Goal: Task Accomplishment & Management: Use online tool/utility

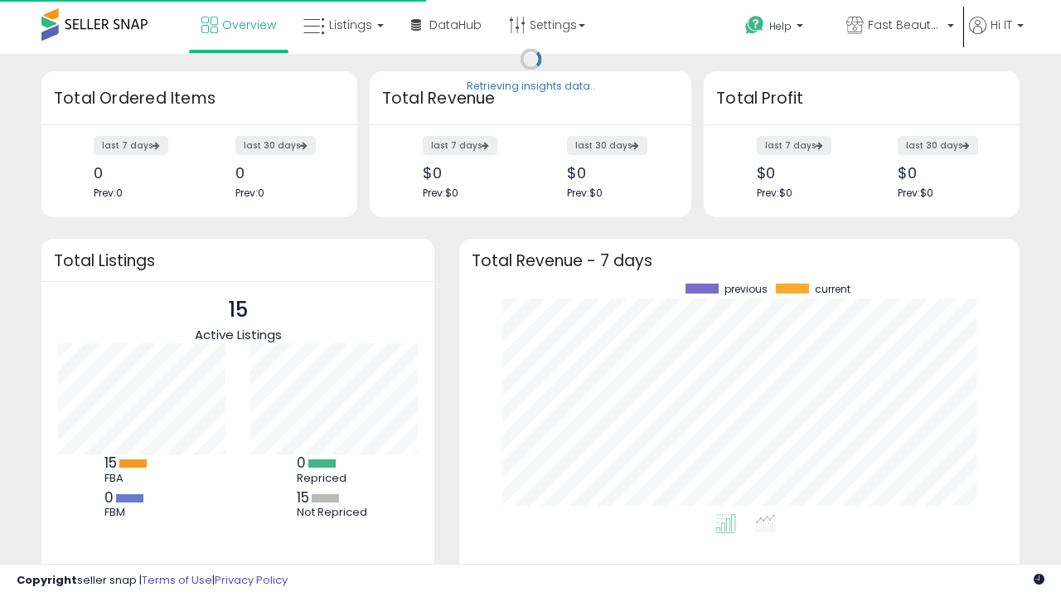
scroll to position [230, 527]
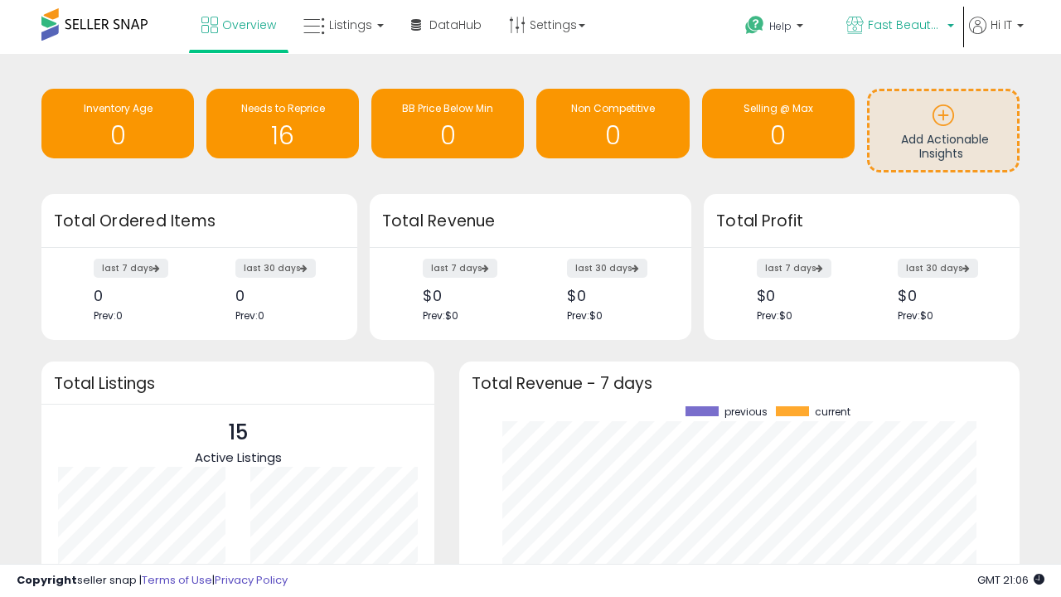
click at [898, 27] on span "Fast Beauty ([GEOGRAPHIC_DATA])" at bounding box center [905, 25] width 75 height 17
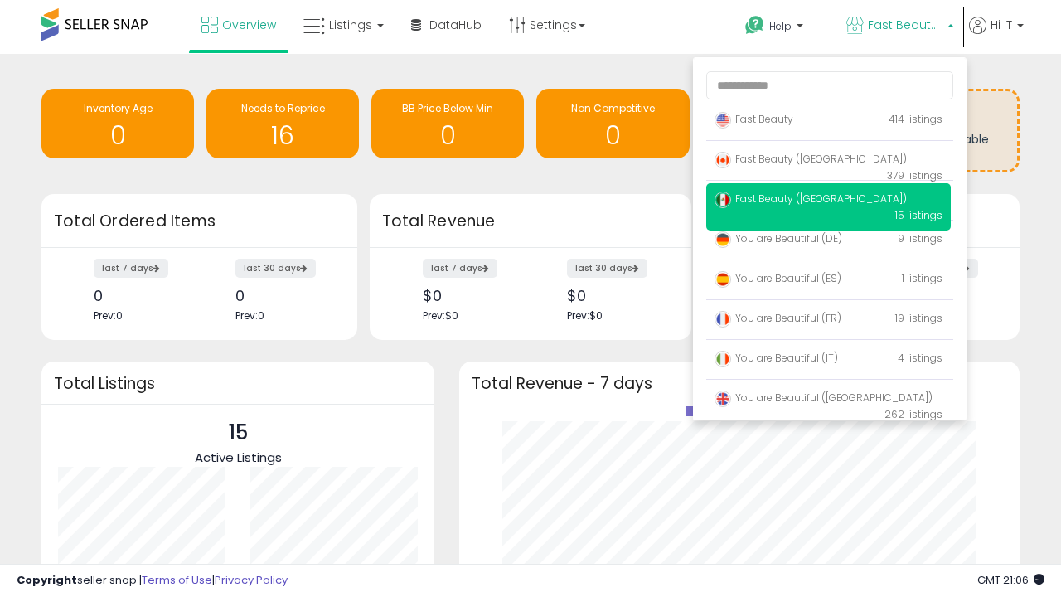
click at [828, 162] on span "Fast Beauty ([GEOGRAPHIC_DATA])" at bounding box center [810, 159] width 192 height 14
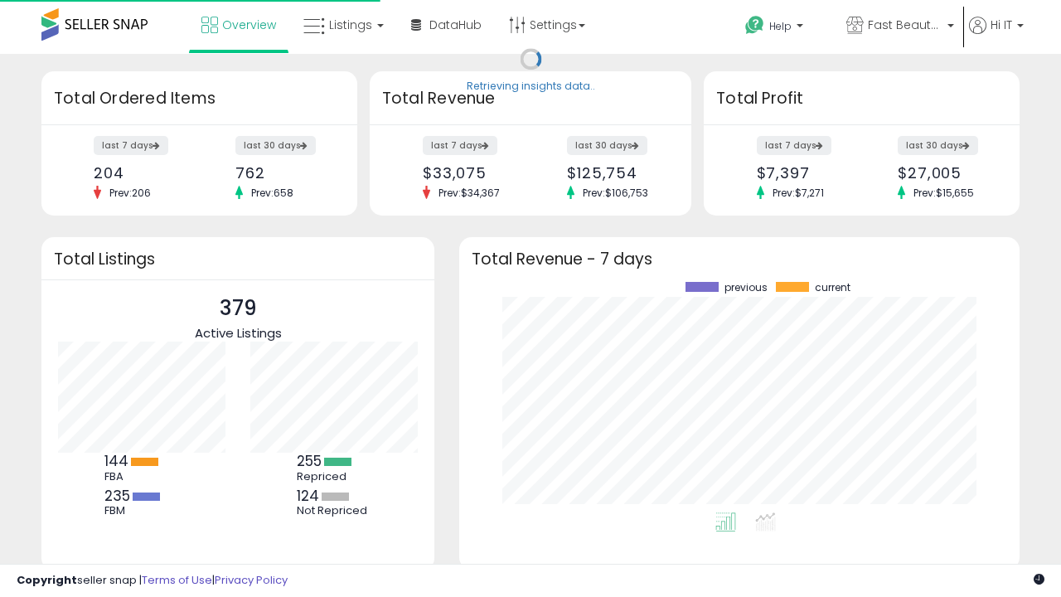
scroll to position [230, 527]
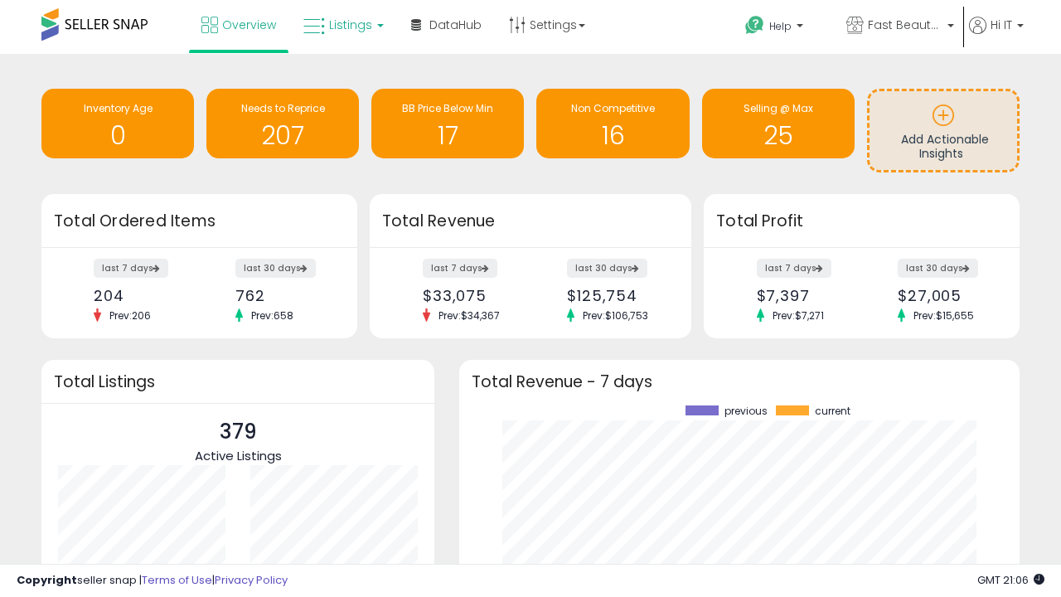
click at [341, 25] on span "Listings" at bounding box center [350, 25] width 43 height 17
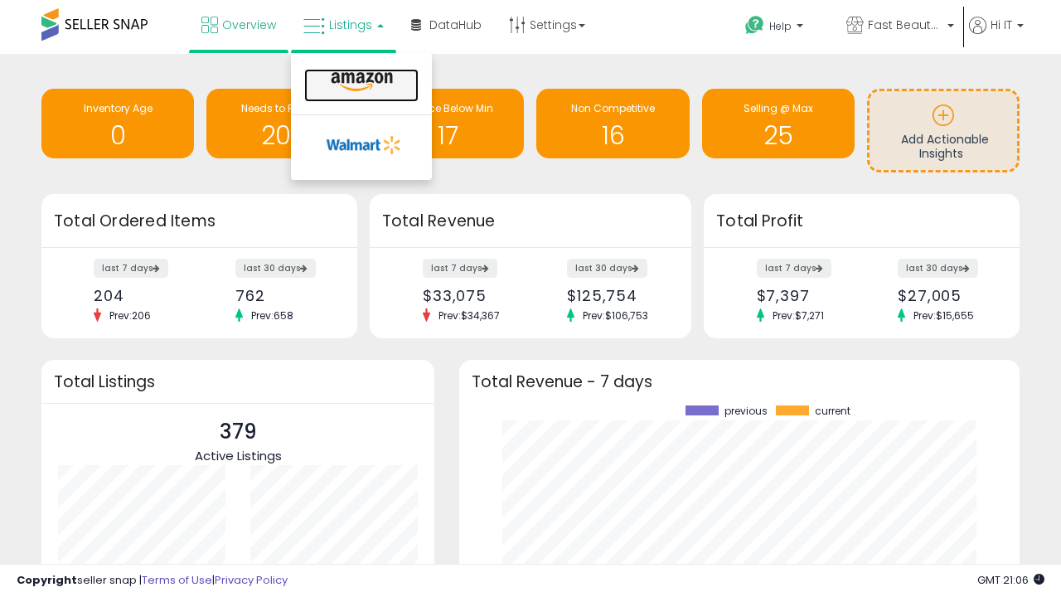
click at [360, 82] on icon at bounding box center [362, 82] width 72 height 22
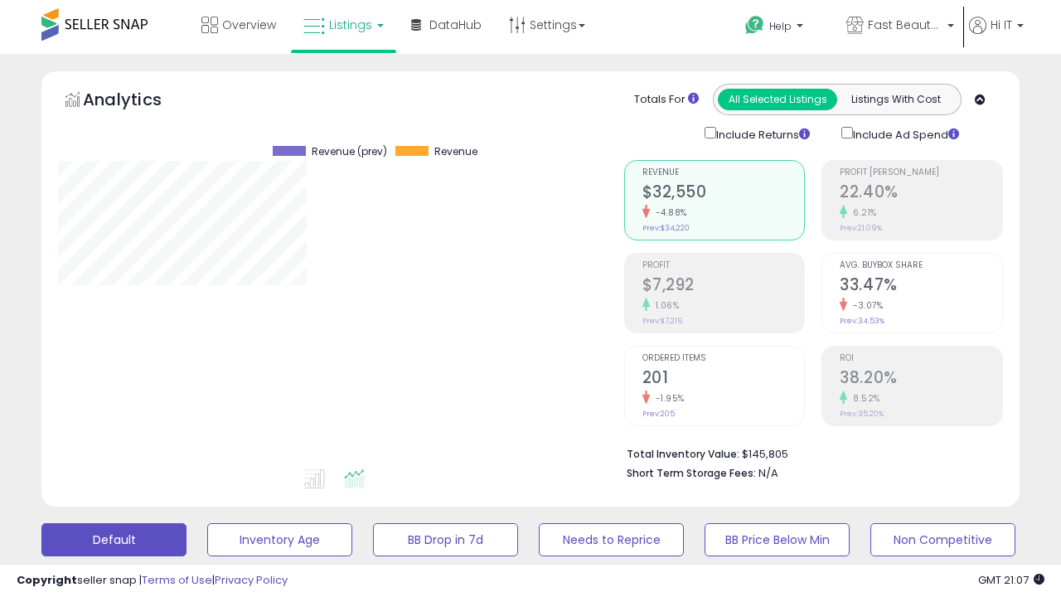
scroll to position [321, 0]
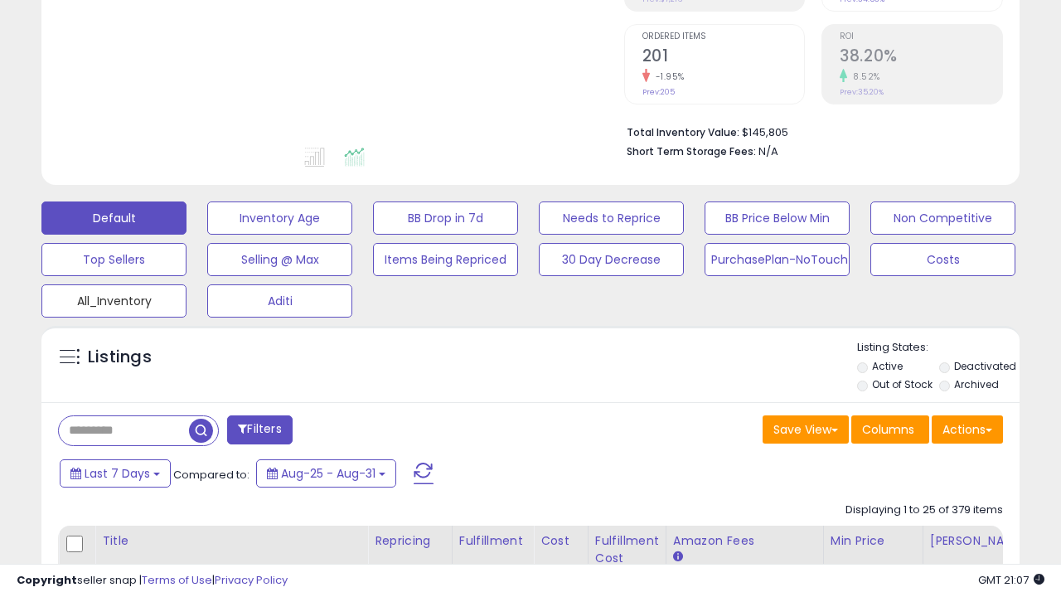
click at [114, 297] on button "All_Inventory" at bounding box center [113, 300] width 145 height 33
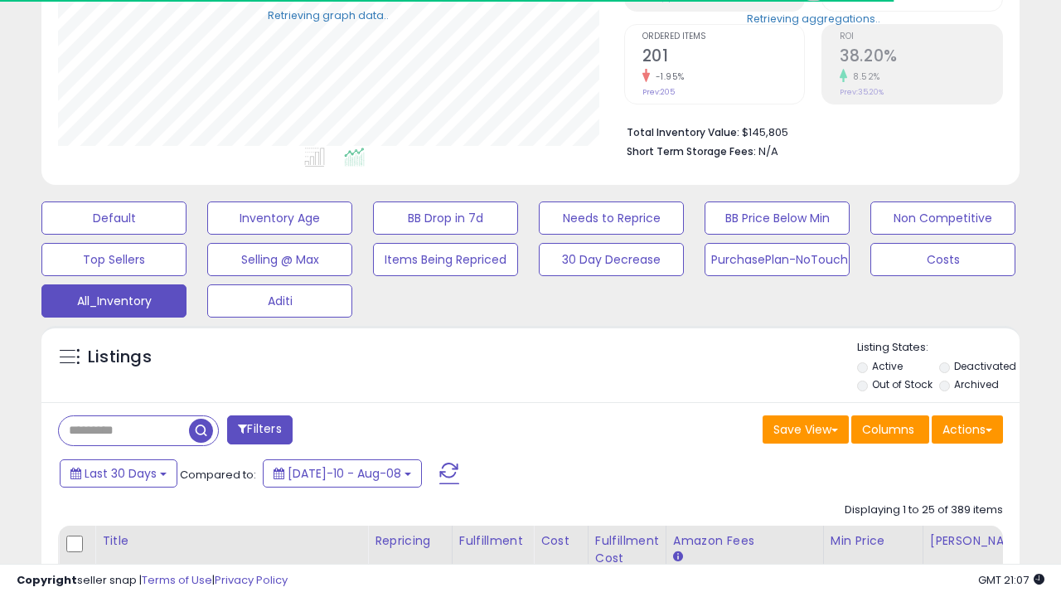
scroll to position [211, 0]
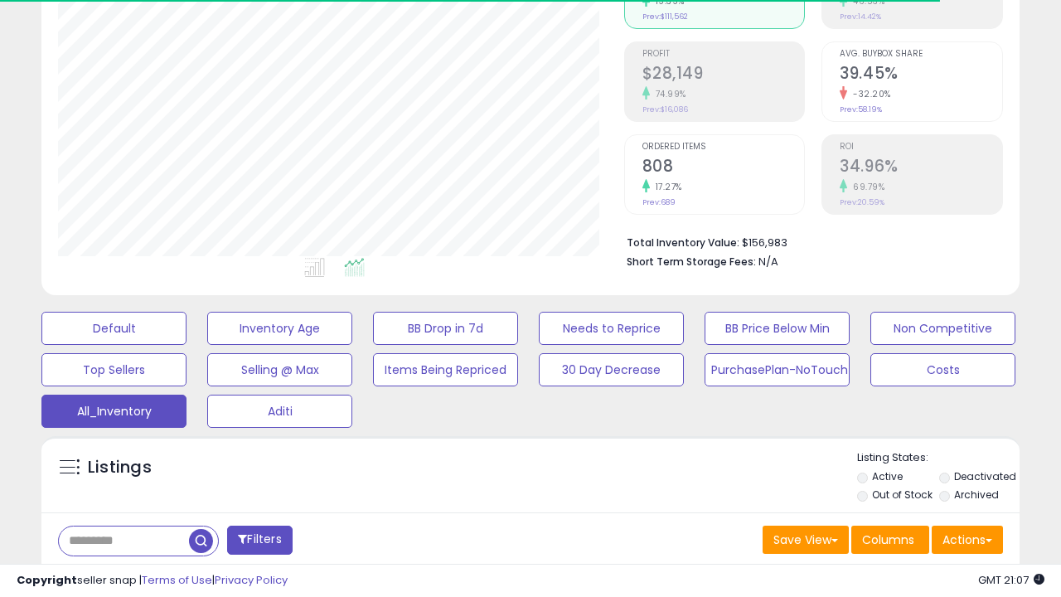
click at [118, 575] on span "Last 30 Days" at bounding box center [121, 583] width 72 height 17
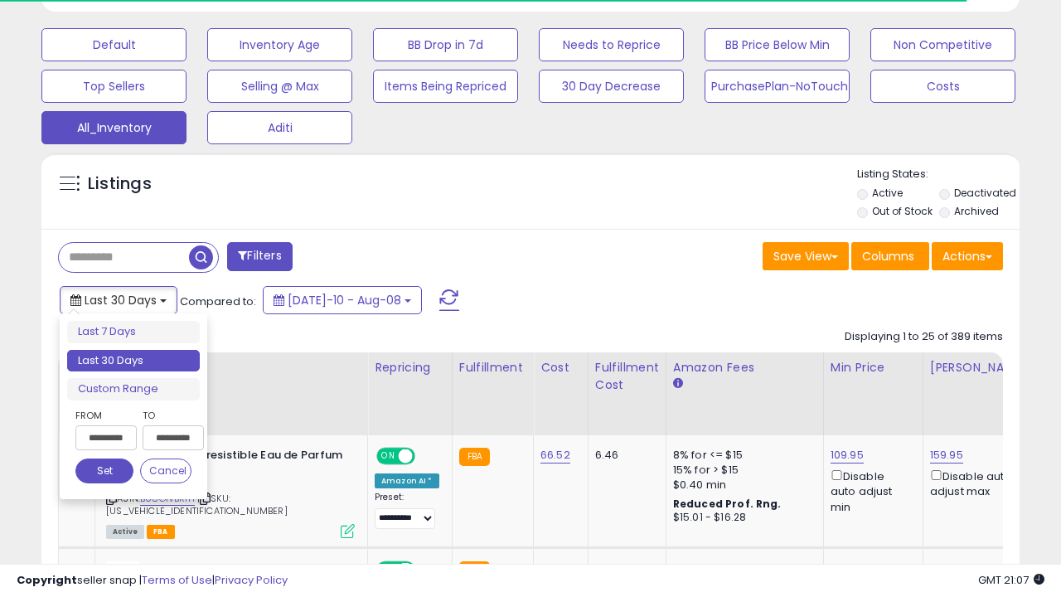
scroll to position [340, 565]
click at [133, 360] on li "Last 30 Days" at bounding box center [133, 361] width 133 height 22
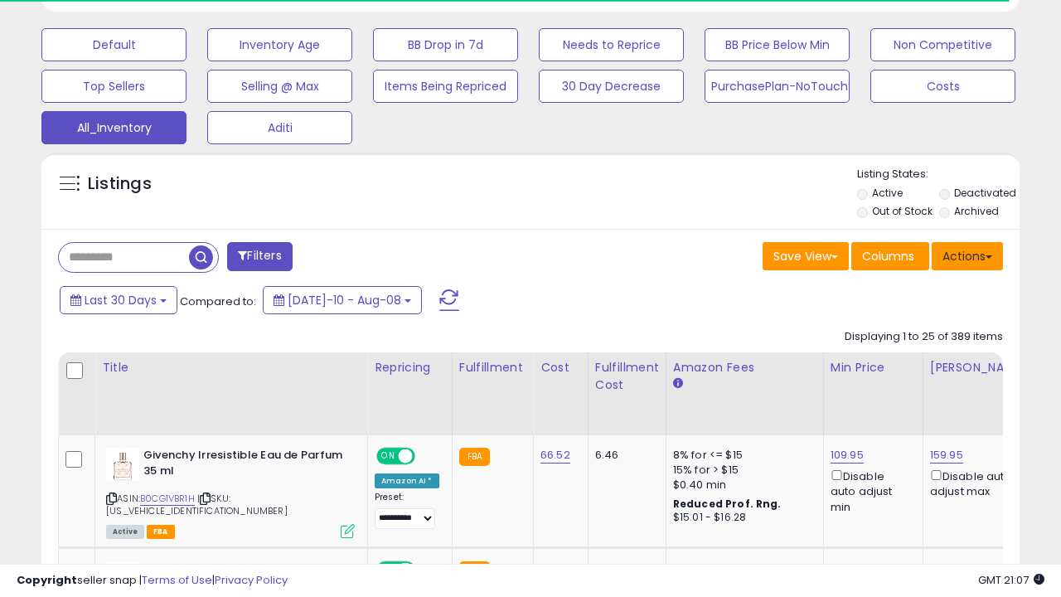
click at [967, 254] on button "Actions" at bounding box center [966, 256] width 71 height 28
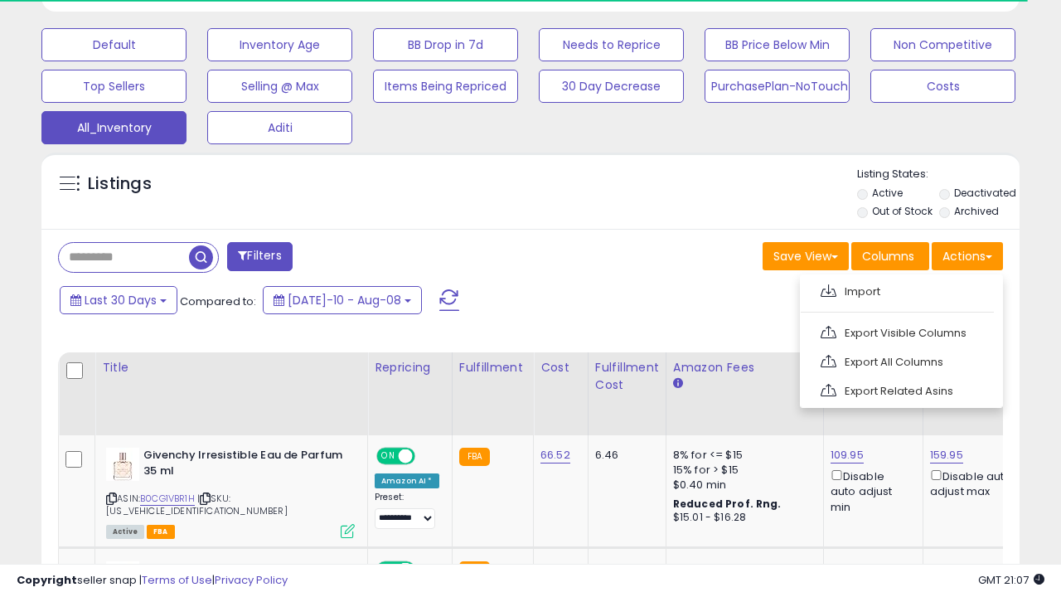
click at [899, 360] on link "Export All Columns" at bounding box center [899, 362] width 181 height 26
